Goal: Task Accomplishment & Management: Manage account settings

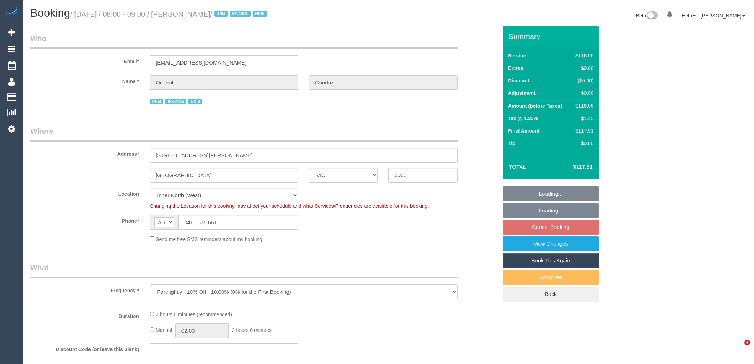
select select "VIC"
select select "object:762"
select select "number:28"
select select "number:14"
select select "number:19"
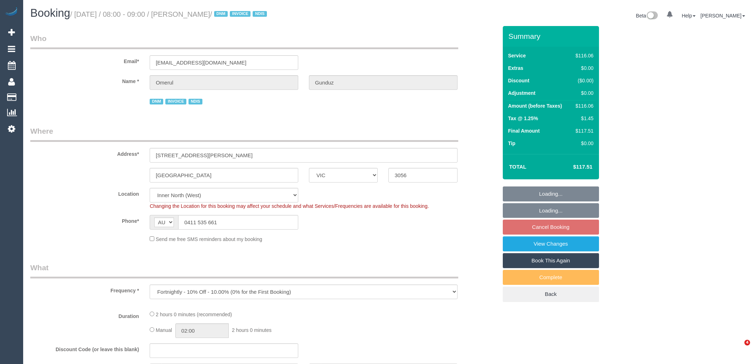
select select "number:23"
select select "number:35"
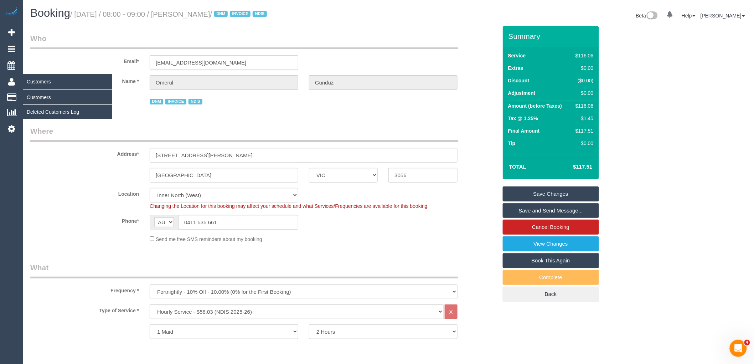
drag, startPoint x: 225, startPoint y: 67, endPoint x: 2, endPoint y: 83, distance: 223.0
click at [115, 66] on div "Email* [EMAIL_ADDRESS][DOMAIN_NAME]" at bounding box center [264, 51] width 478 height 37
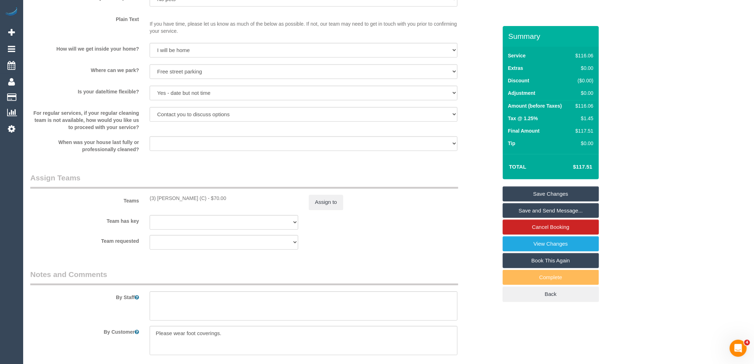
scroll to position [871, 0]
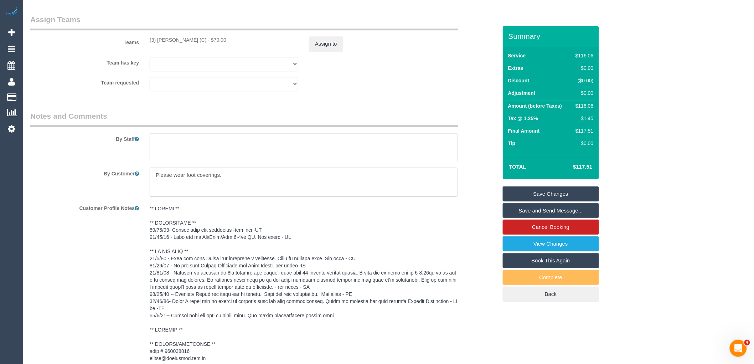
drag, startPoint x: 195, startPoint y: 37, endPoint x: 143, endPoint y: 44, distance: 52.9
click at [143, 44] on div "Teams (3) [PERSON_NAME] (C) - $70.00 Assign to" at bounding box center [264, 32] width 478 height 37
copy div "(3) [PERSON_NAME] (C)"
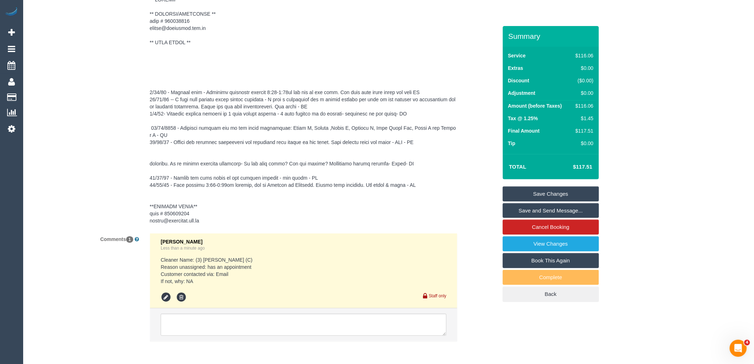
scroll to position [1231, 0]
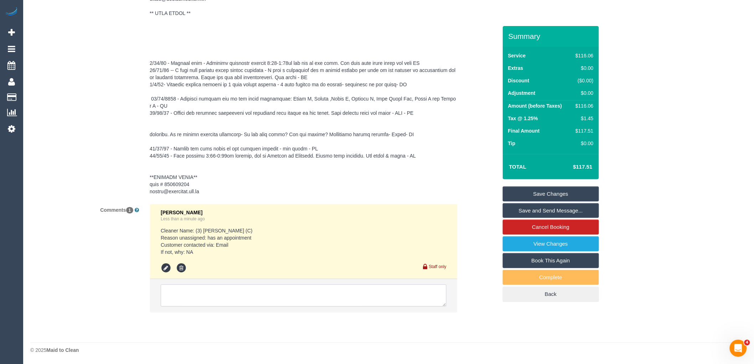
click at [226, 295] on textarea at bounding box center [304, 295] width 286 height 22
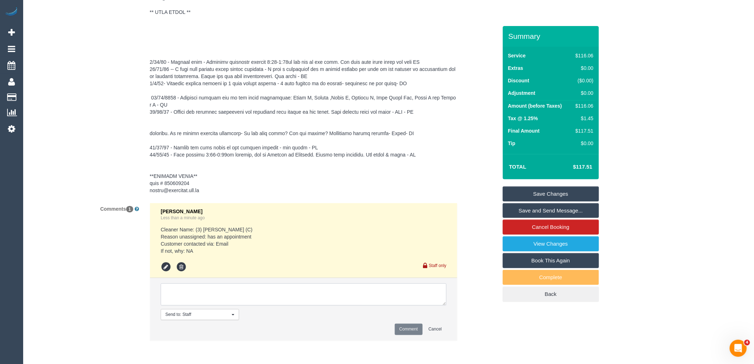
paste textarea "(3) [PERSON_NAME] (C)"
click at [241, 291] on textarea at bounding box center [304, 294] width 286 height 22
click at [263, 296] on textarea at bounding box center [304, 294] width 286 height 22
type textarea "(3) [PERSON_NAME] (C) not avialable via email"
